Goal: Information Seeking & Learning: Stay updated

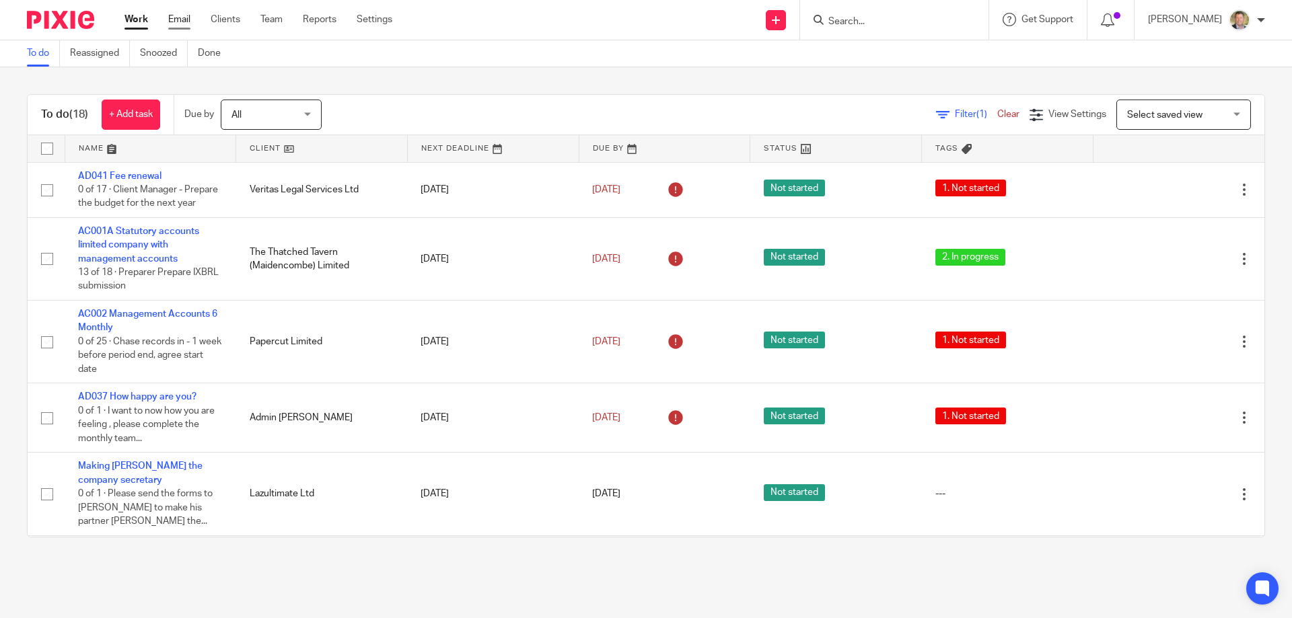
click at [175, 18] on link "Email" at bounding box center [179, 19] width 22 height 13
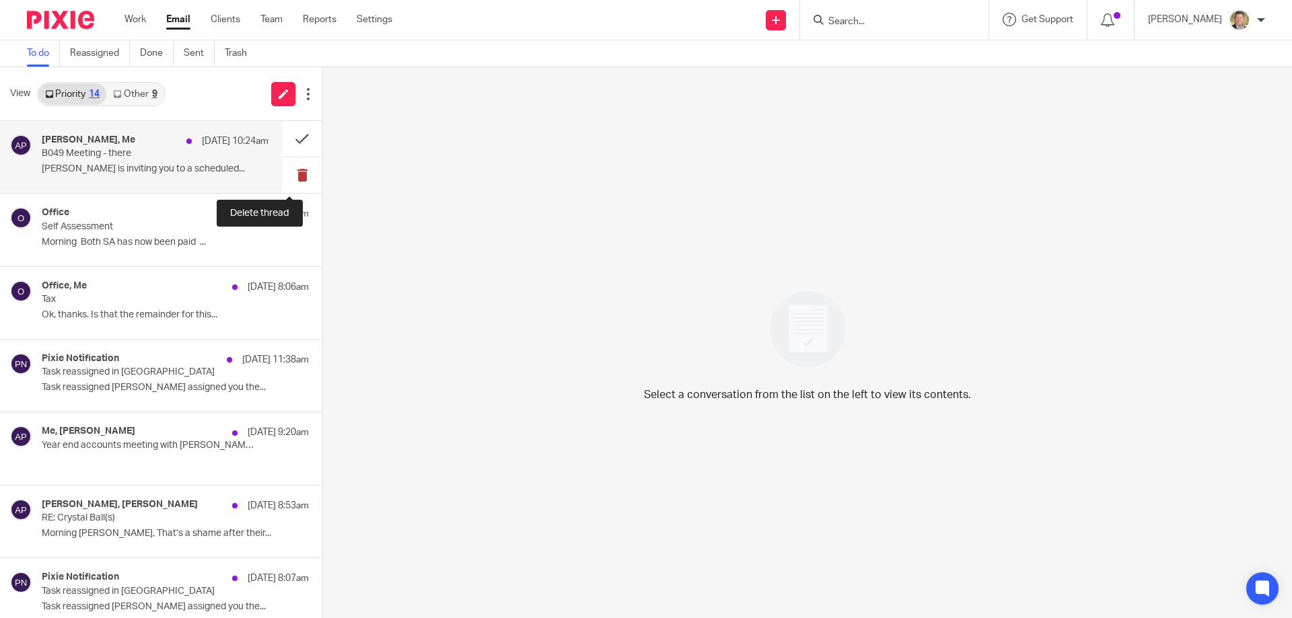
click at [287, 172] on button at bounding box center [302, 175] width 40 height 36
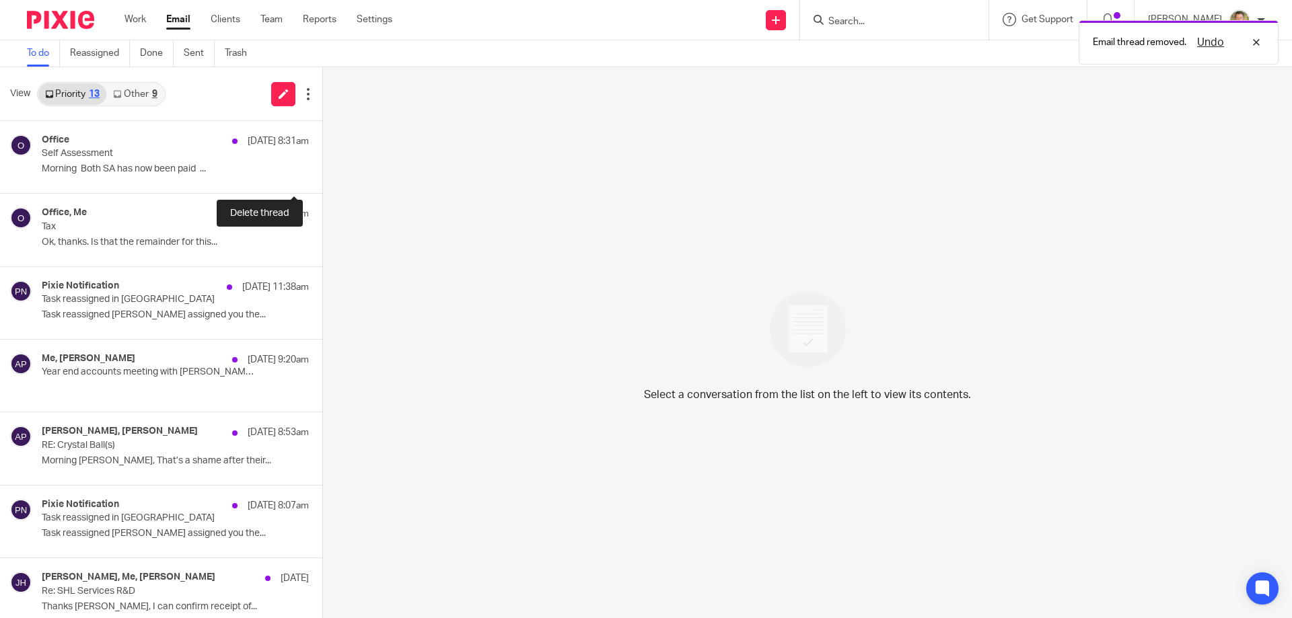
click at [322, 172] on button at bounding box center [327, 175] width 11 height 36
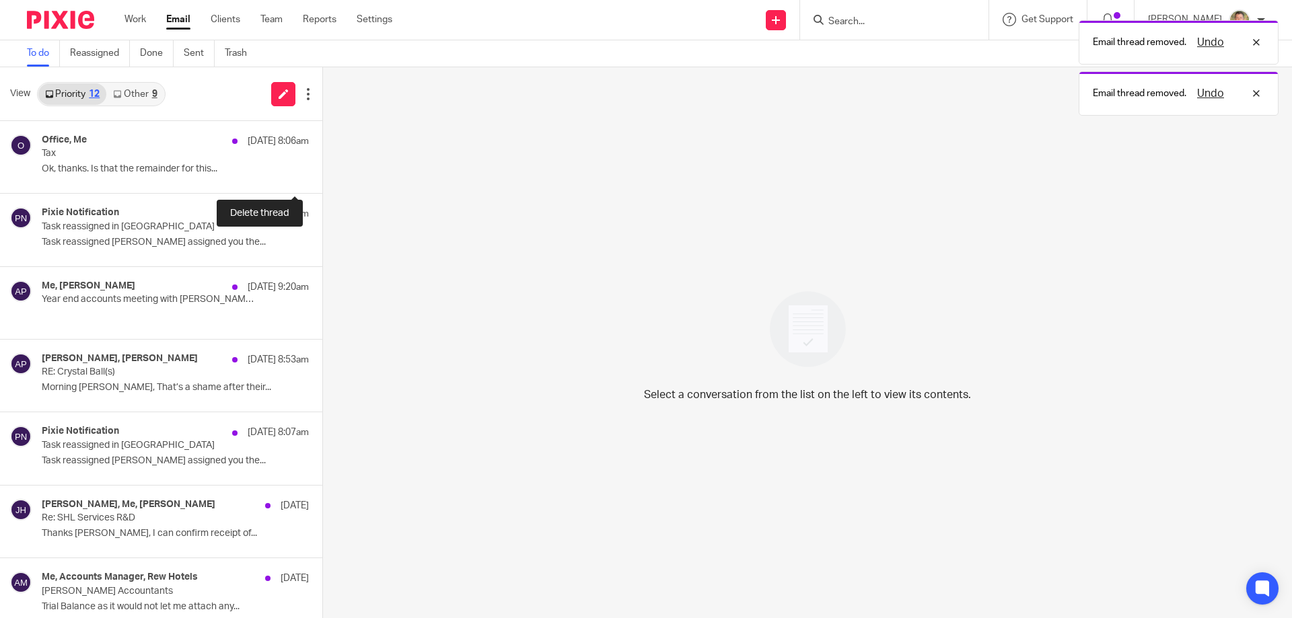
click at [322, 170] on button at bounding box center [327, 175] width 11 height 36
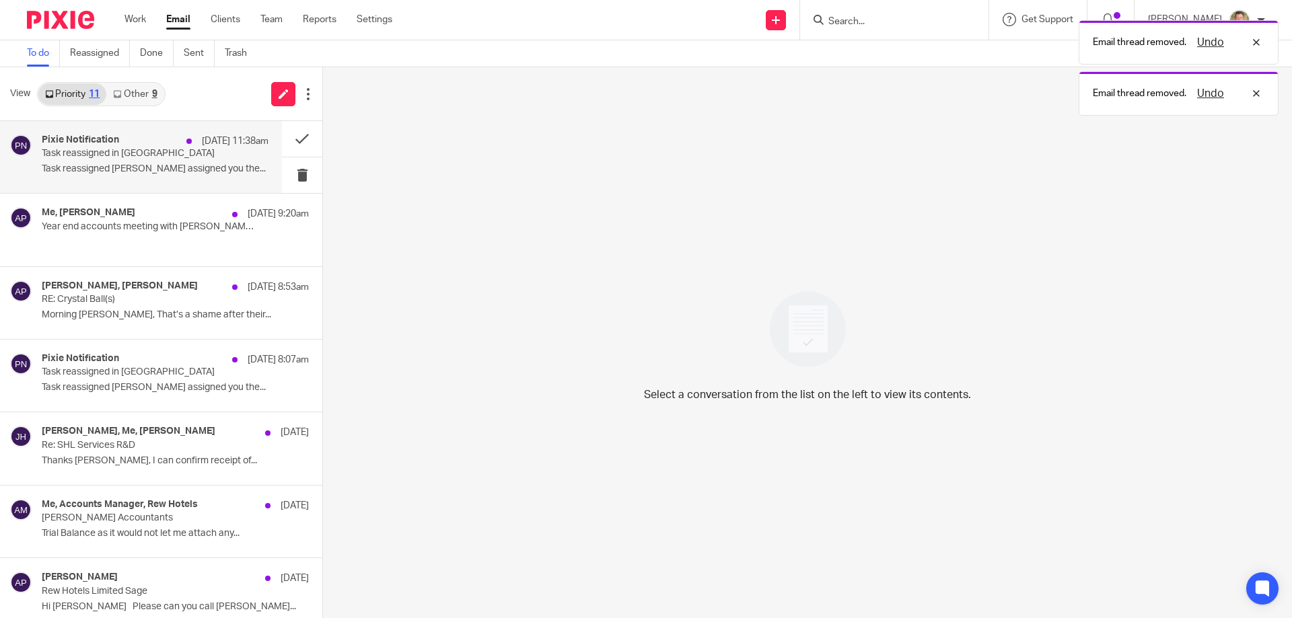
click at [179, 157] on p "Task reassigned in Pixie" at bounding box center [133, 153] width 182 height 11
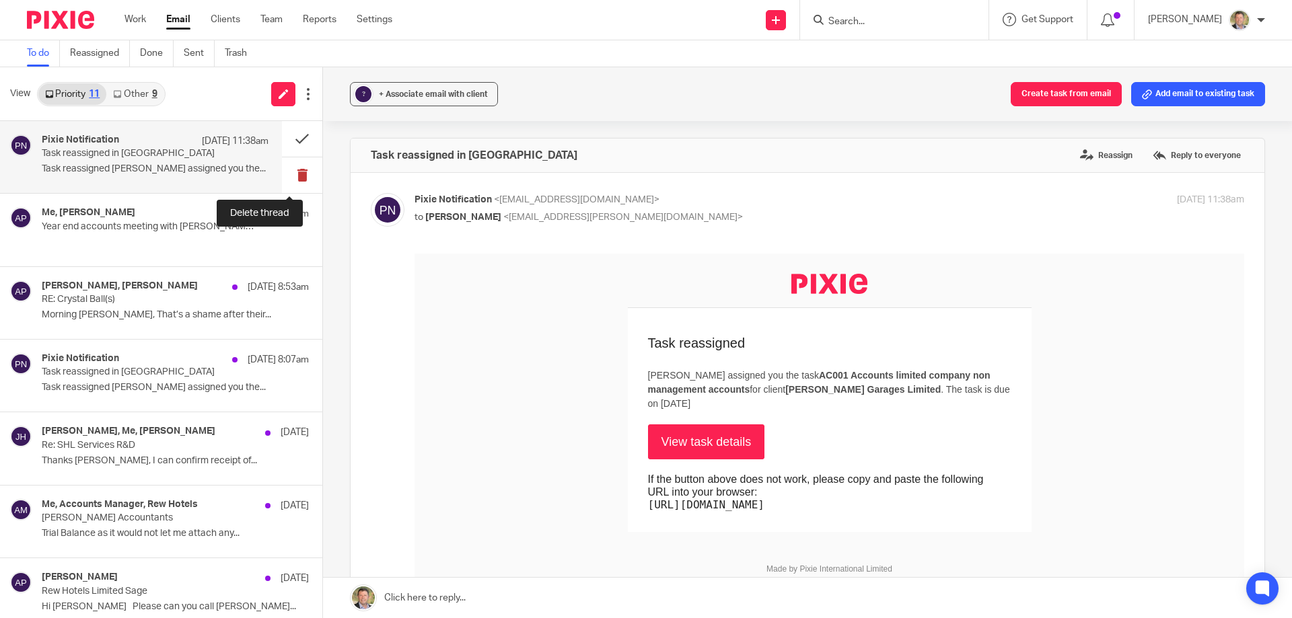
click at [287, 171] on button at bounding box center [302, 175] width 40 height 36
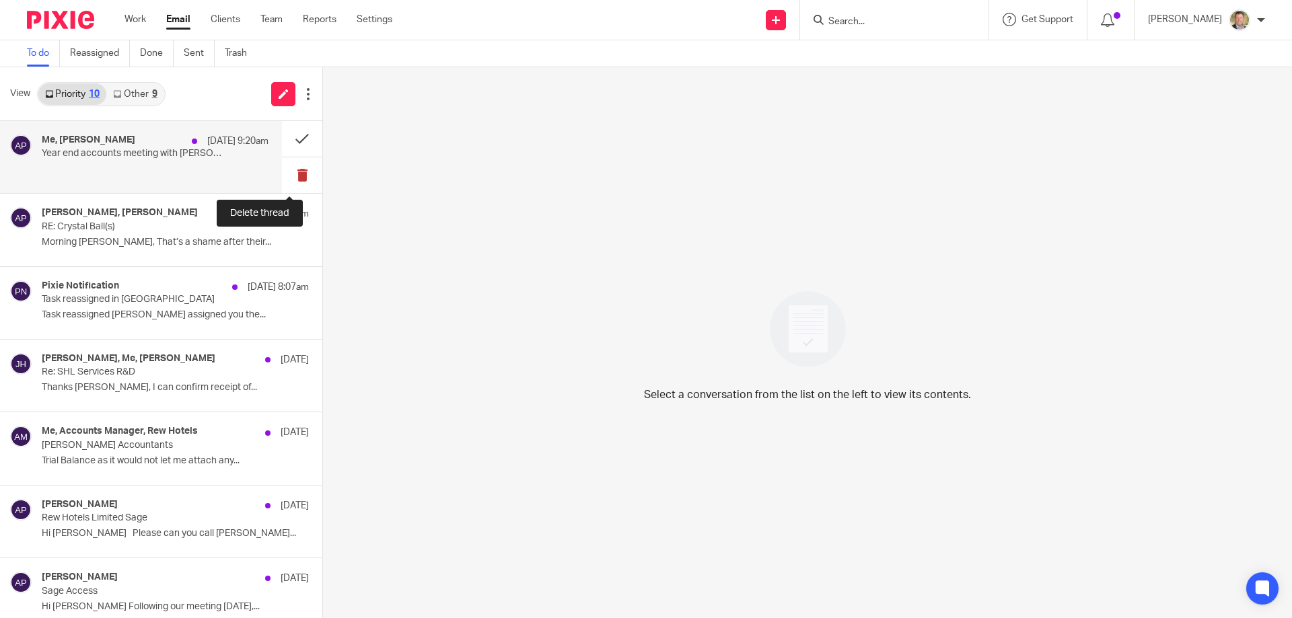
click at [289, 174] on button at bounding box center [302, 175] width 40 height 36
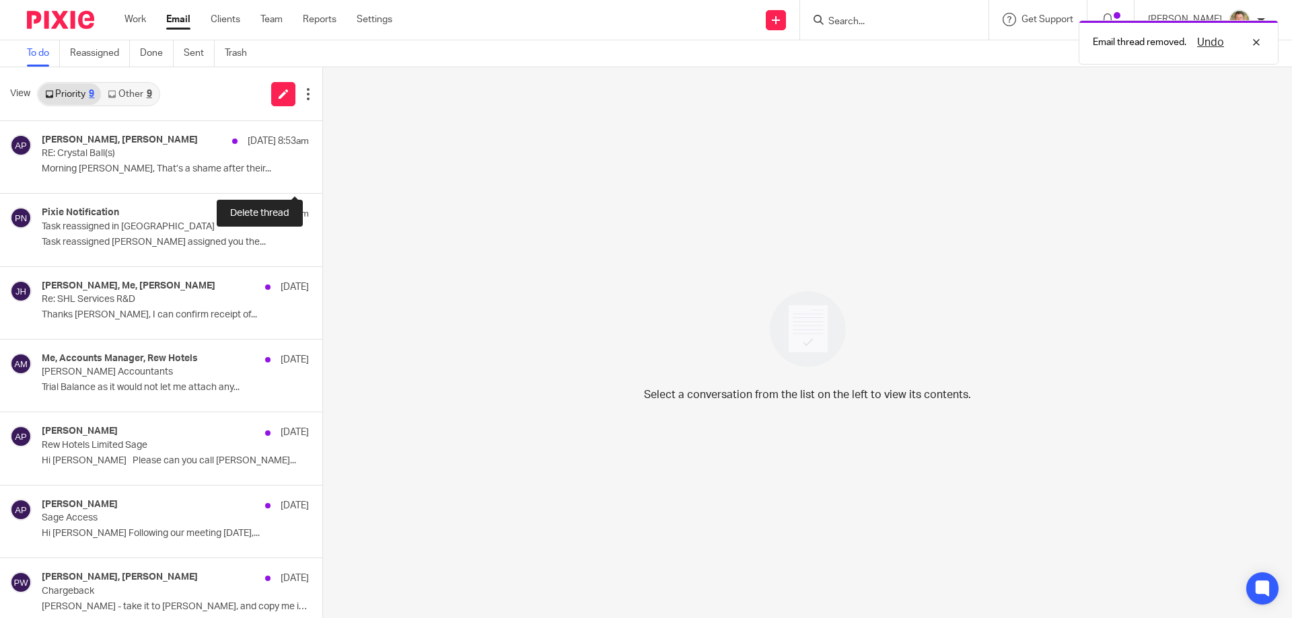
click at [322, 174] on button at bounding box center [327, 175] width 11 height 36
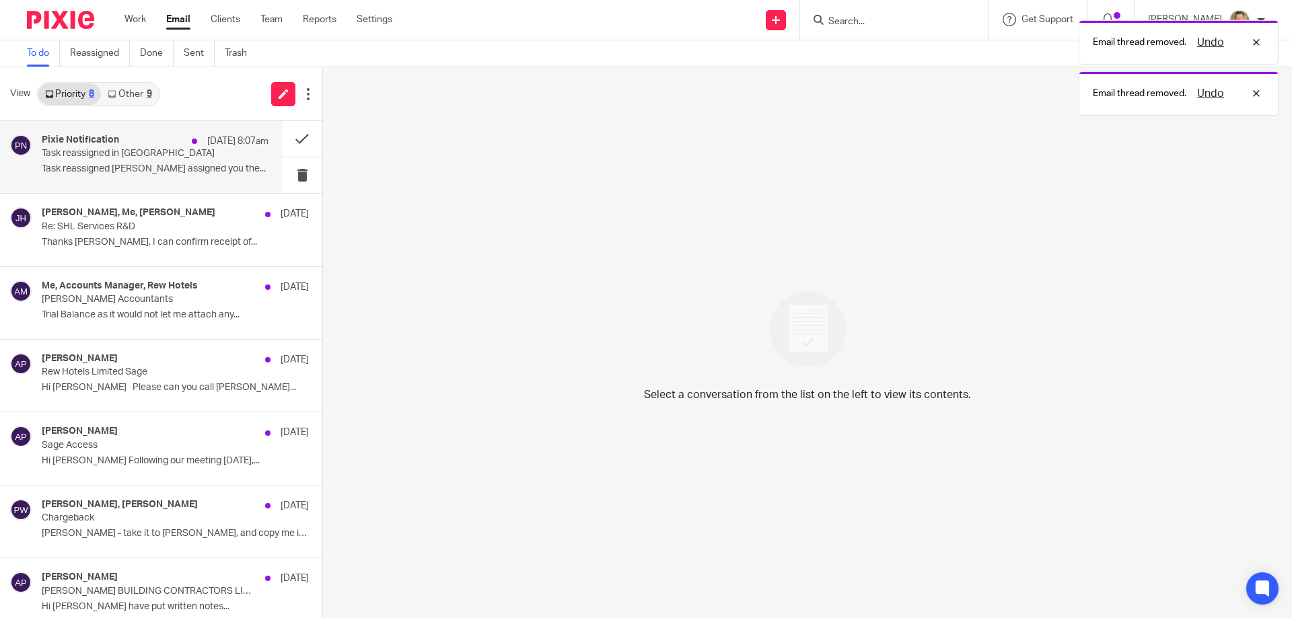
click at [125, 163] on div "Pixie Notification 18 Aug 8:07am Task reassigned in Pixie Task reassigned Andre…" at bounding box center [155, 157] width 227 height 45
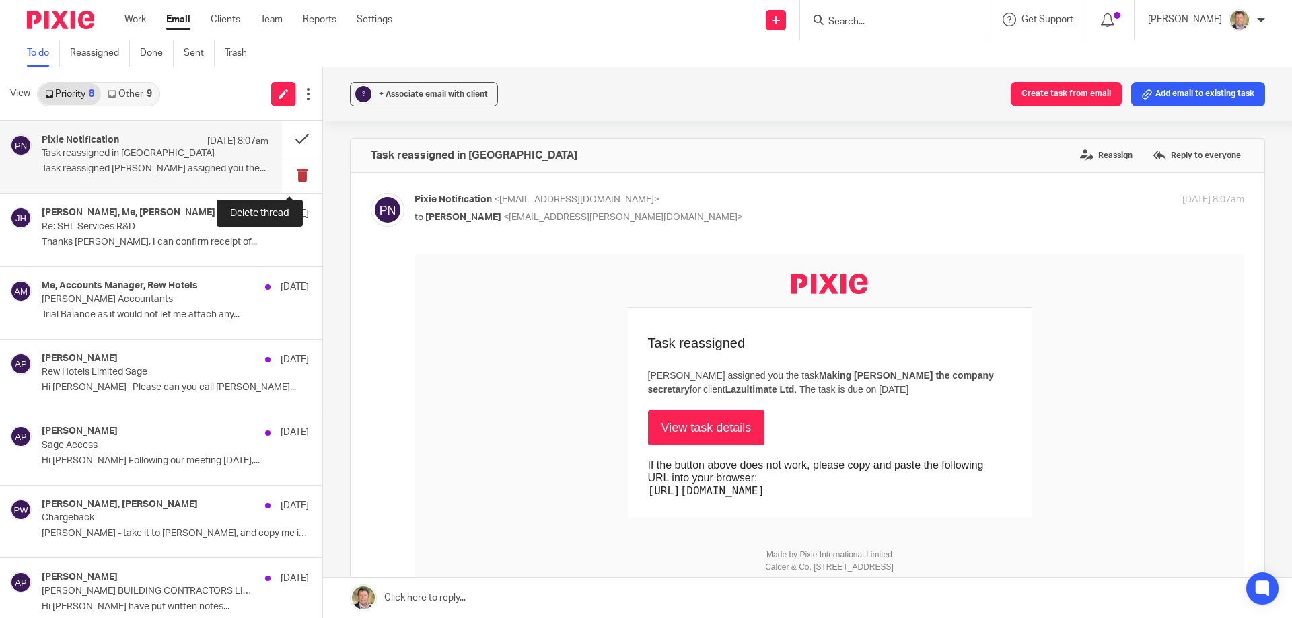
click at [287, 173] on button at bounding box center [302, 175] width 40 height 36
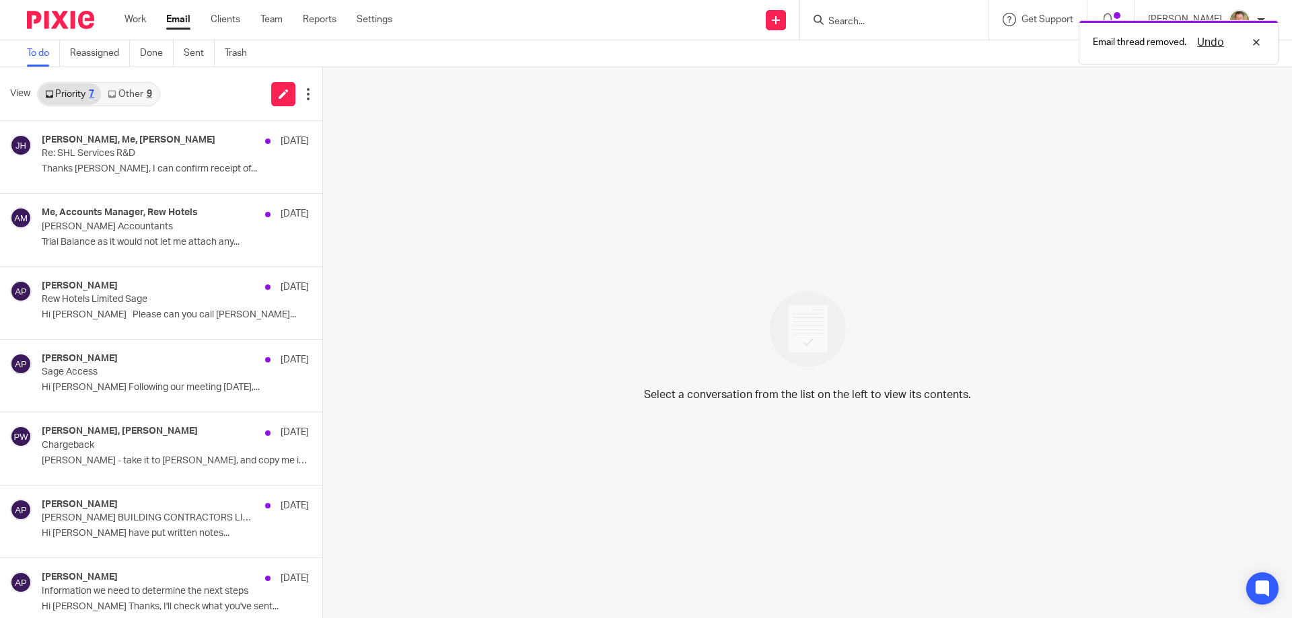
click at [133, 94] on link "Other 9" at bounding box center [129, 94] width 57 height 22
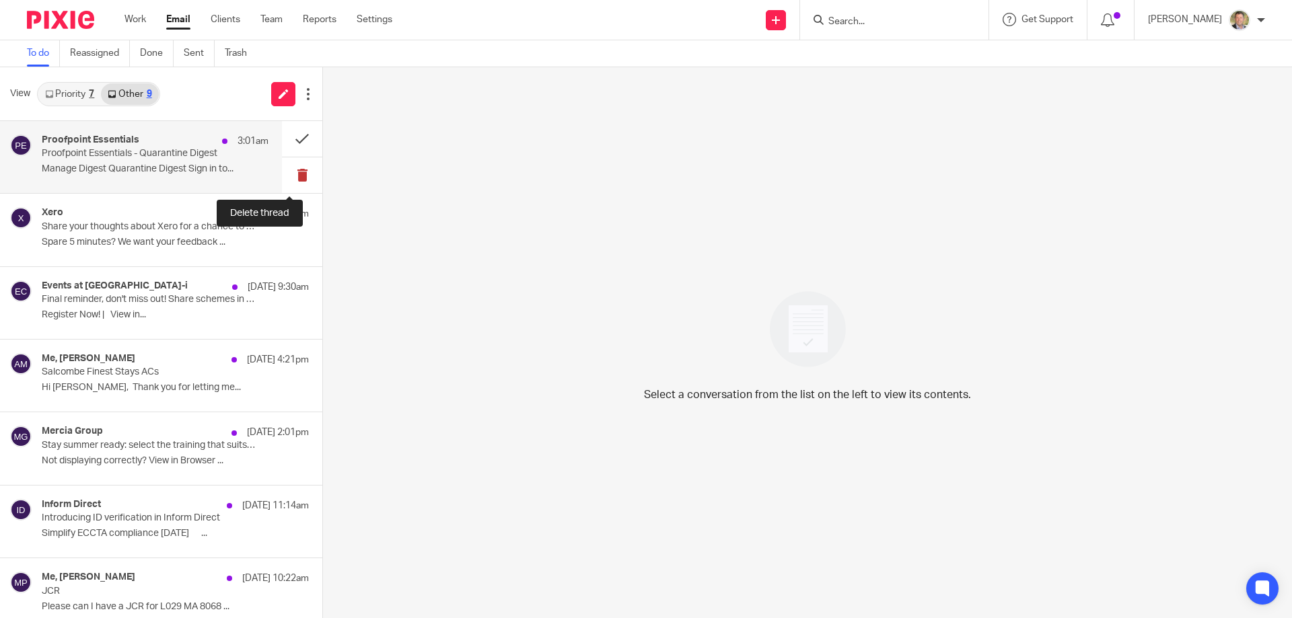
click at [288, 174] on button at bounding box center [302, 175] width 40 height 36
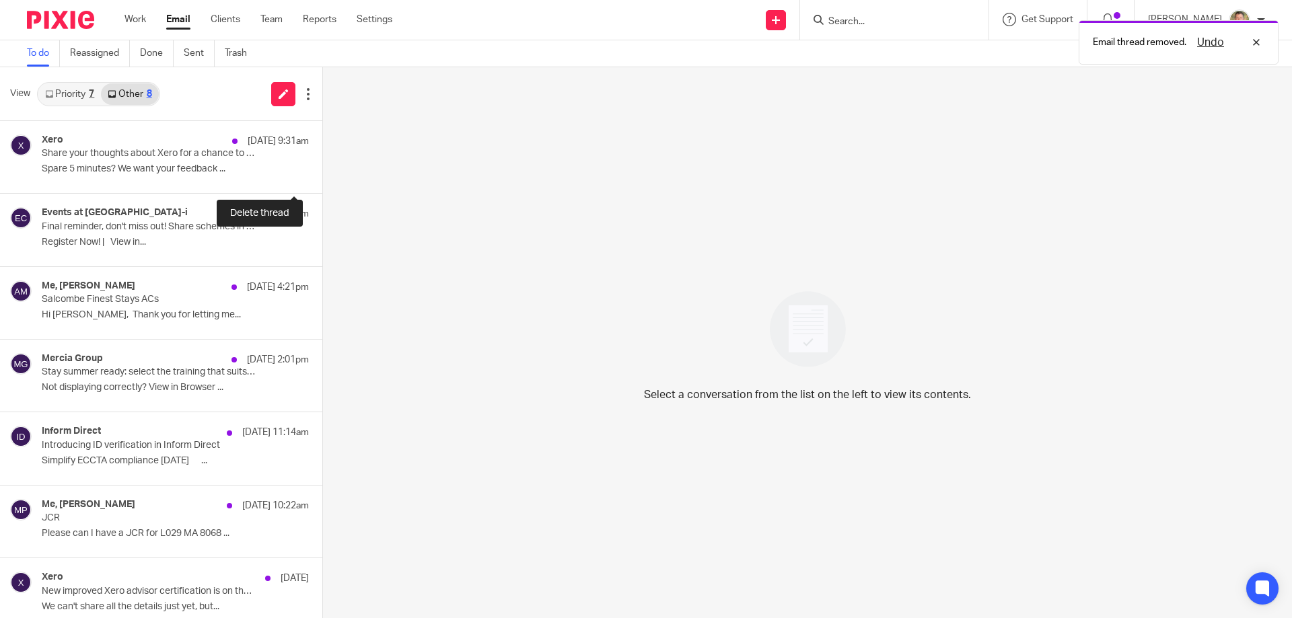
click at [322, 174] on button at bounding box center [327, 175] width 11 height 36
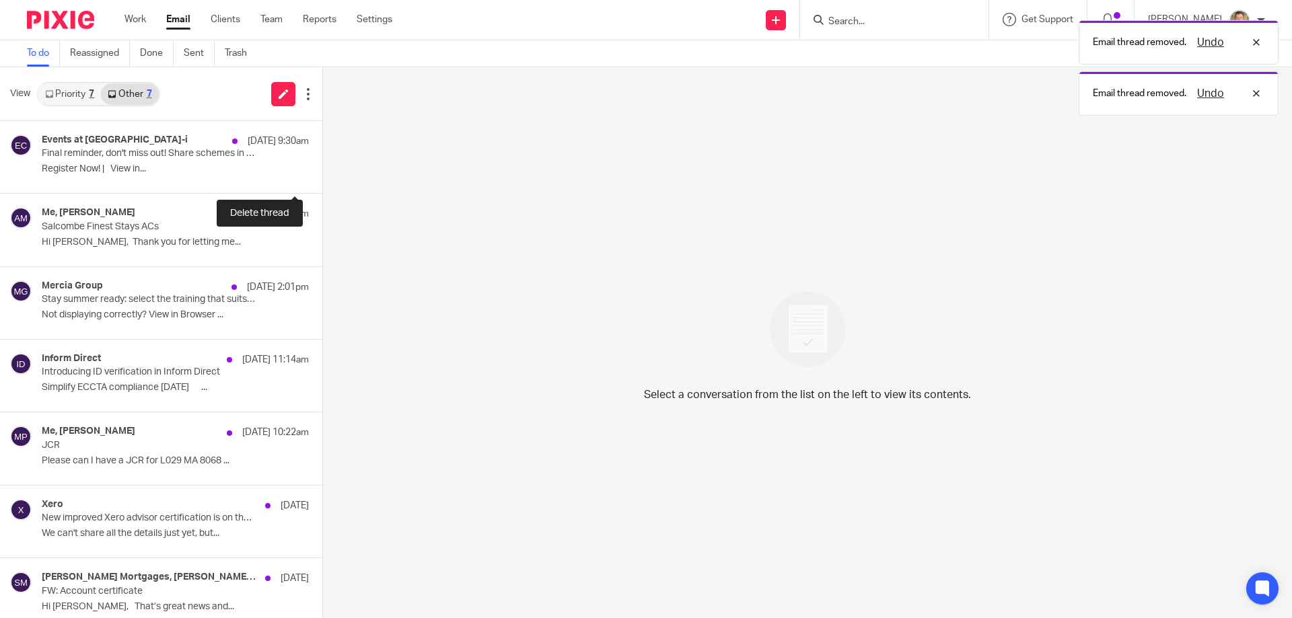
click at [322, 174] on button at bounding box center [327, 175] width 11 height 36
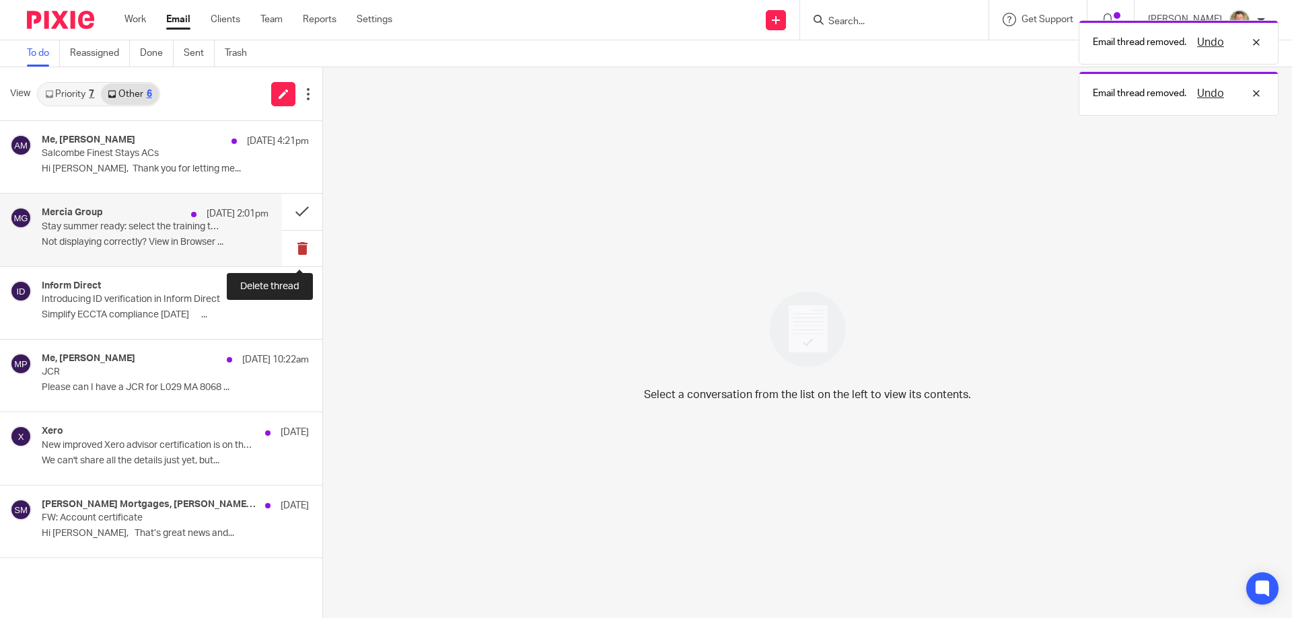
click at [303, 247] on button at bounding box center [302, 249] width 40 height 36
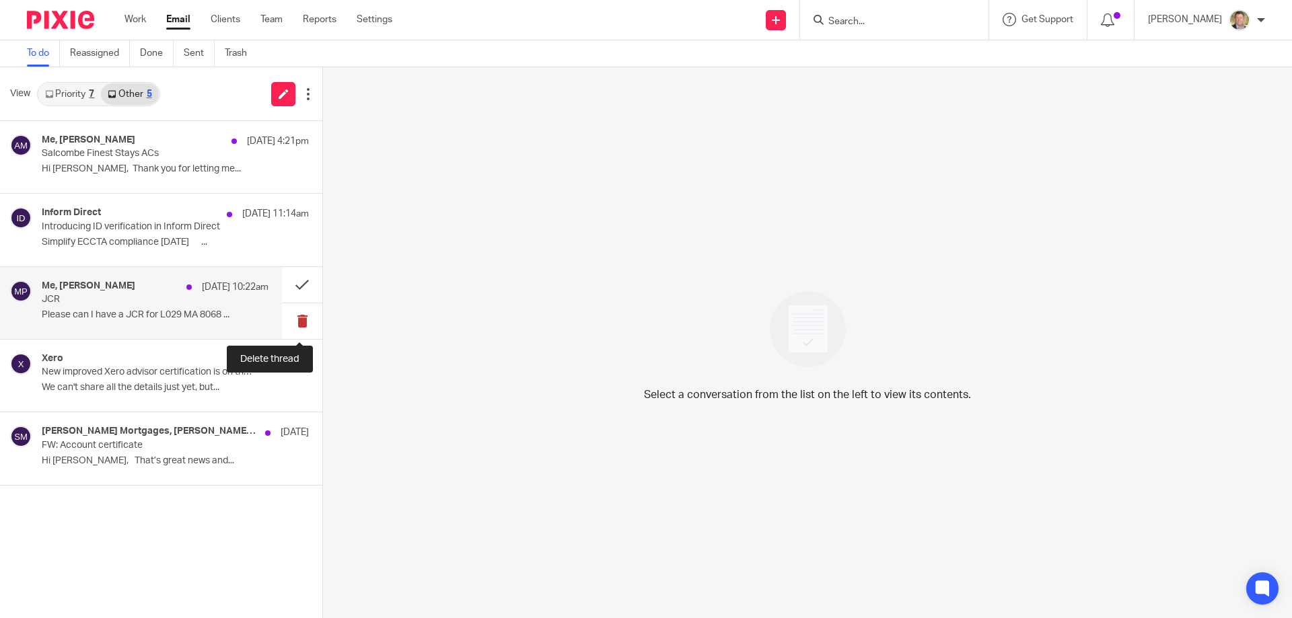
click at [296, 319] on button at bounding box center [302, 321] width 40 height 36
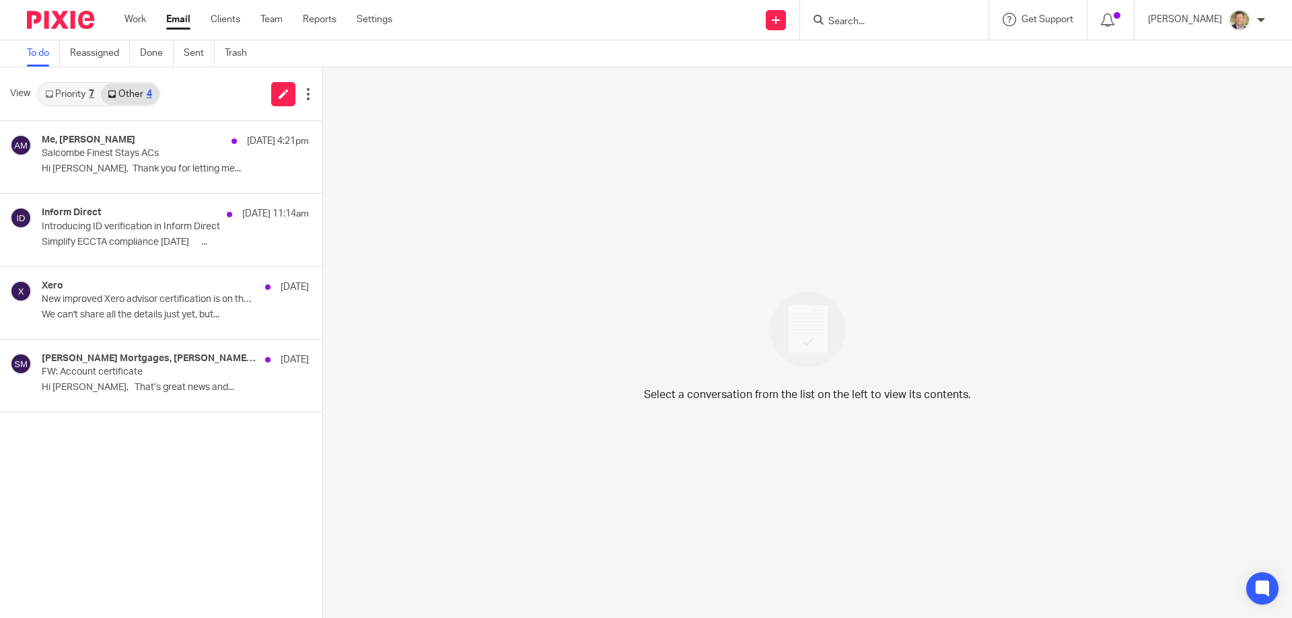
click at [68, 95] on link "Priority 7" at bounding box center [69, 94] width 63 height 22
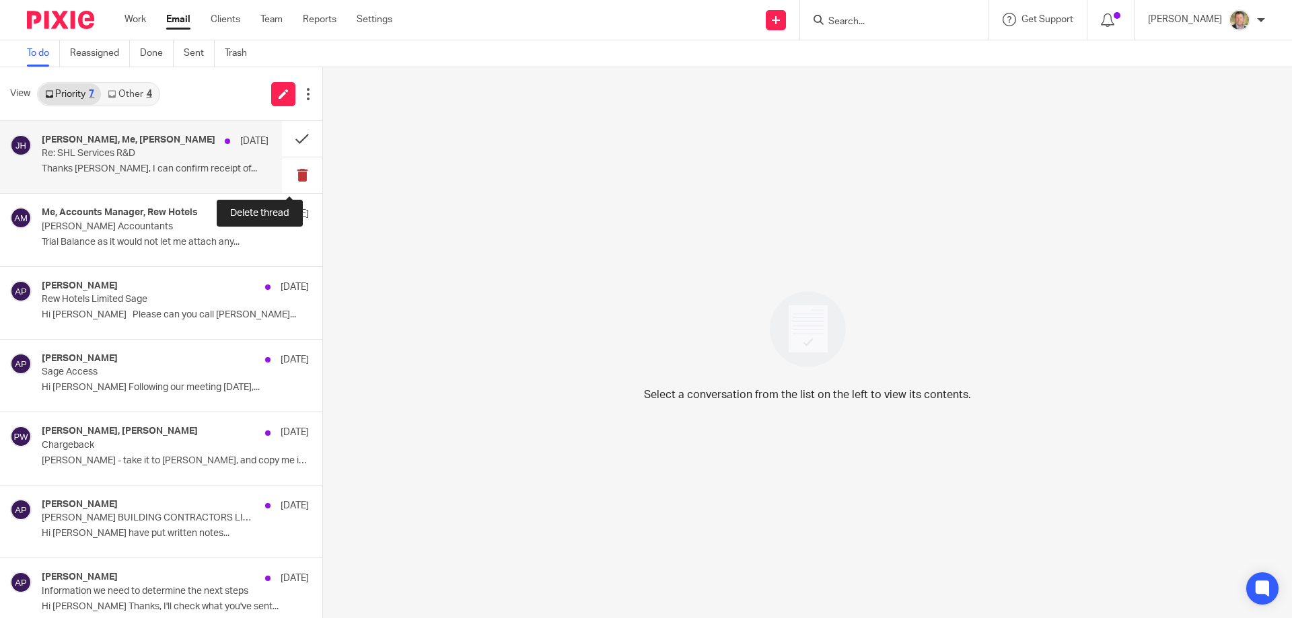
click at [288, 177] on button at bounding box center [302, 175] width 40 height 36
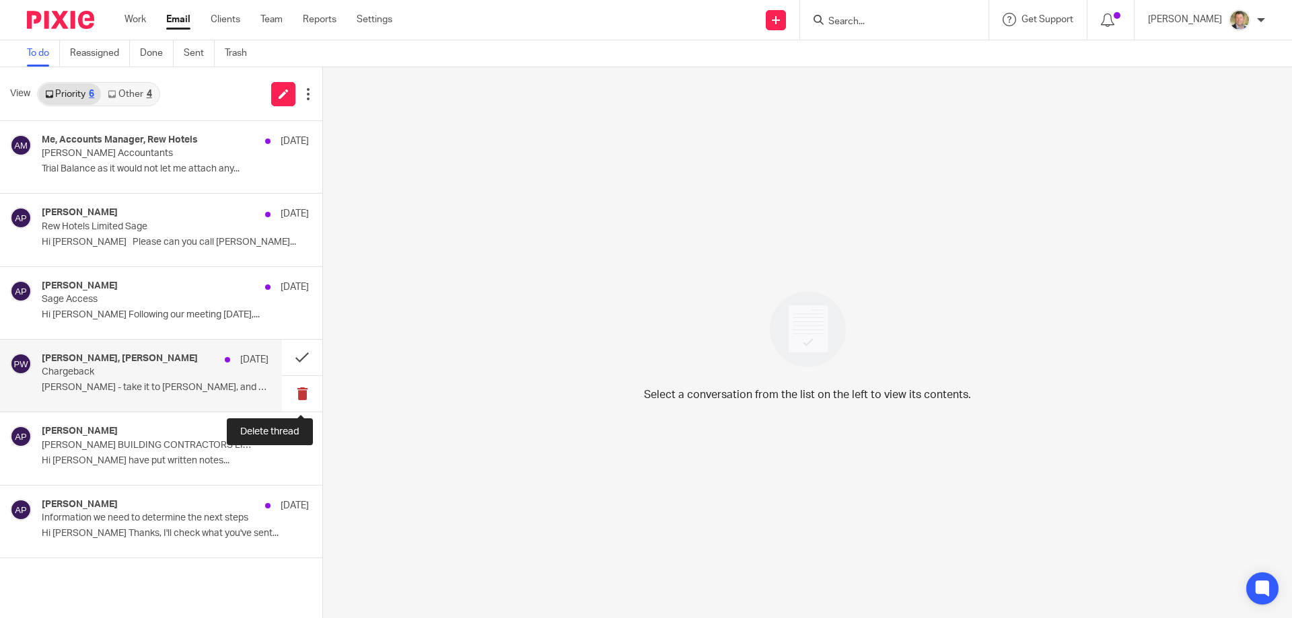
click at [301, 394] on button at bounding box center [302, 394] width 40 height 36
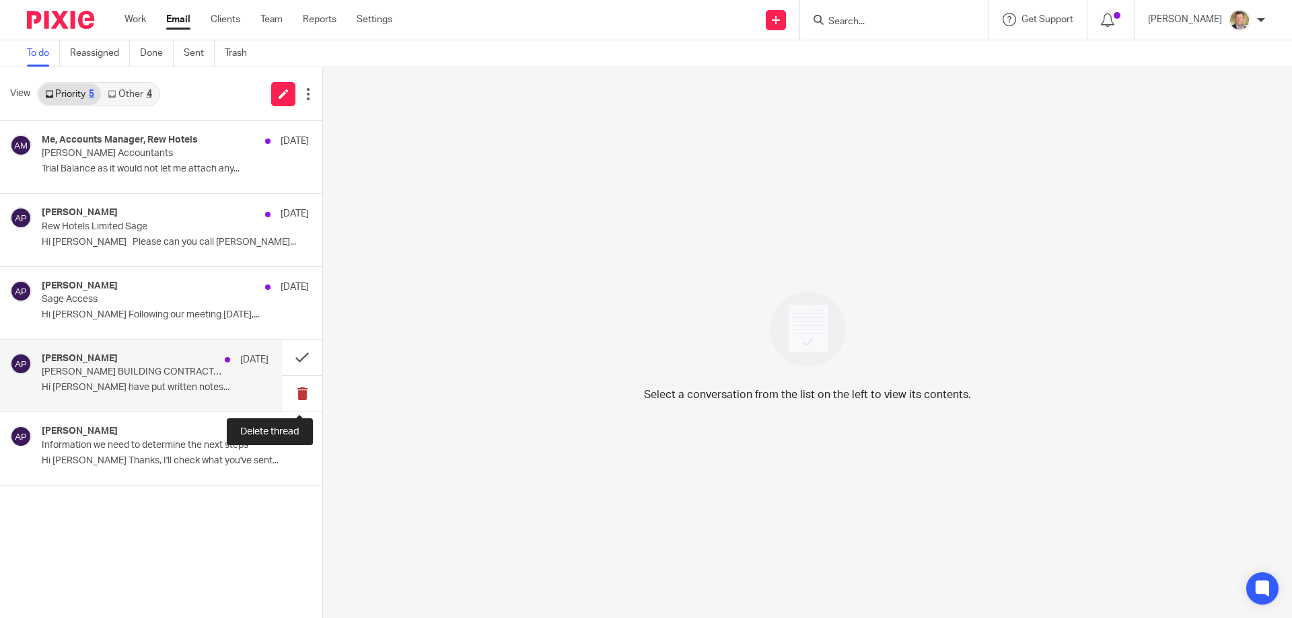
click at [298, 392] on button at bounding box center [302, 394] width 40 height 36
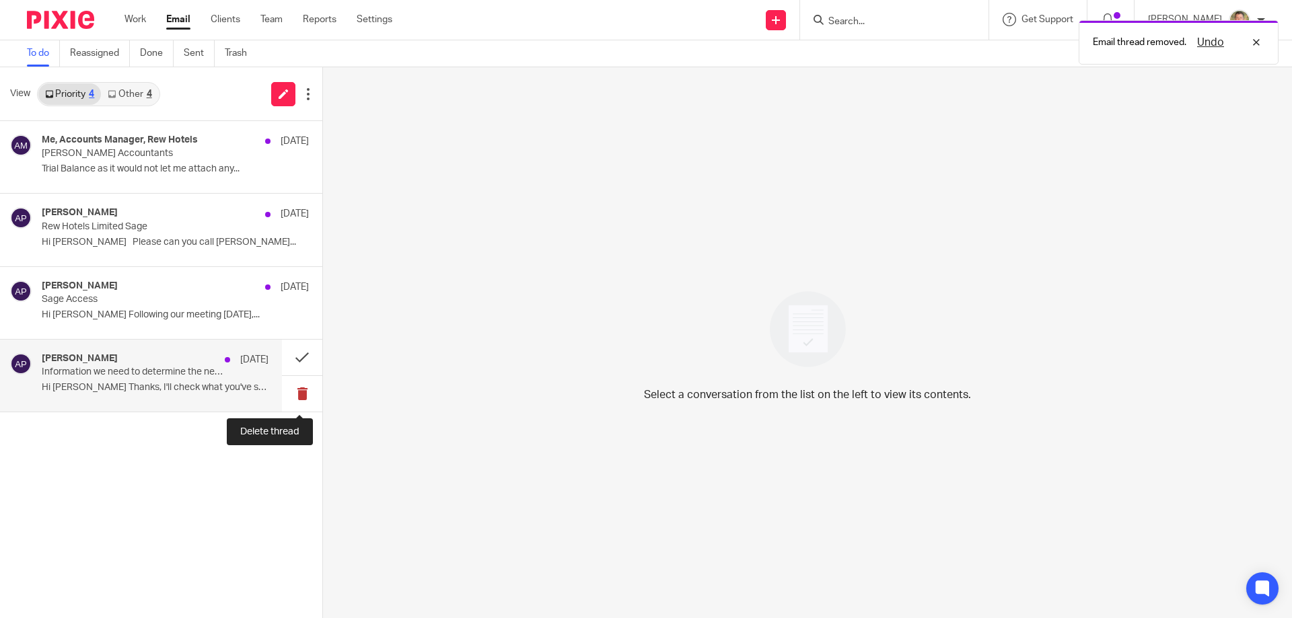
click at [298, 394] on button at bounding box center [302, 394] width 40 height 36
